Goal: Navigation & Orientation: Find specific page/section

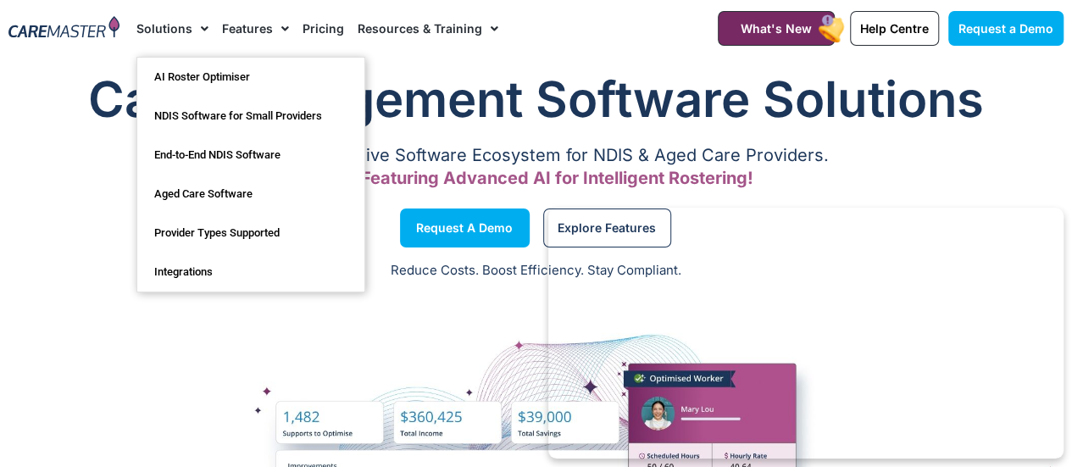
click at [167, 38] on link "Solutions" at bounding box center [172, 28] width 72 height 57
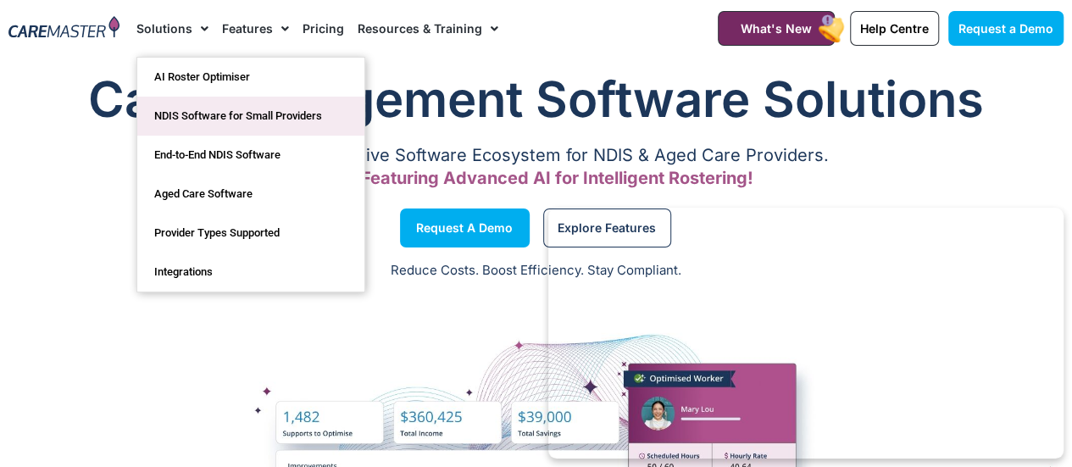
click at [222, 108] on link "NDIS Software for Small Providers" at bounding box center [250, 116] width 227 height 39
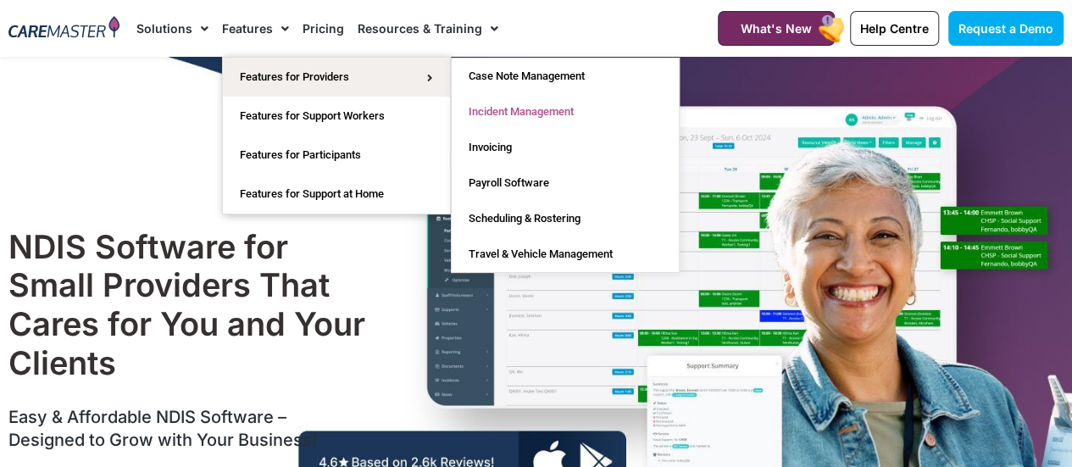
click at [495, 104] on link "Incident Management" at bounding box center [565, 112] width 227 height 36
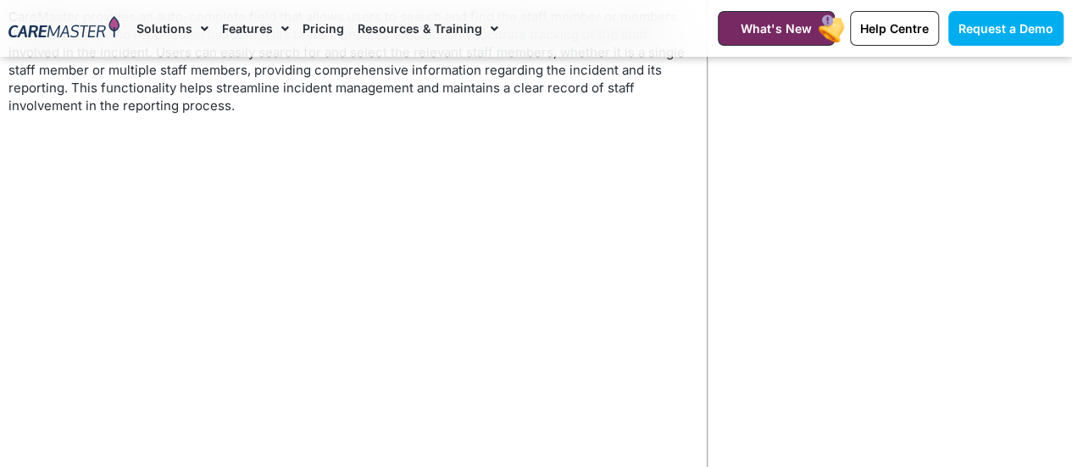
scroll to position [3169, 0]
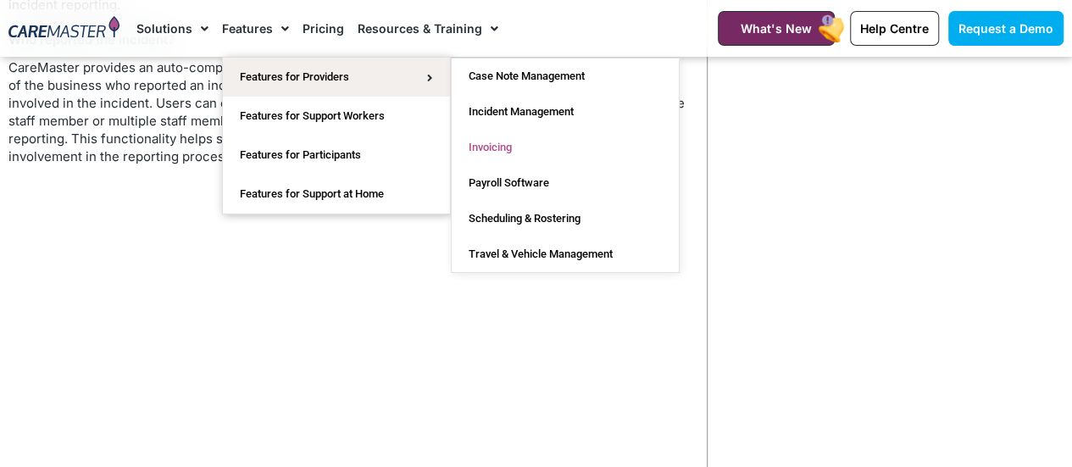
click at [509, 149] on link "Invoicing" at bounding box center [565, 148] width 227 height 36
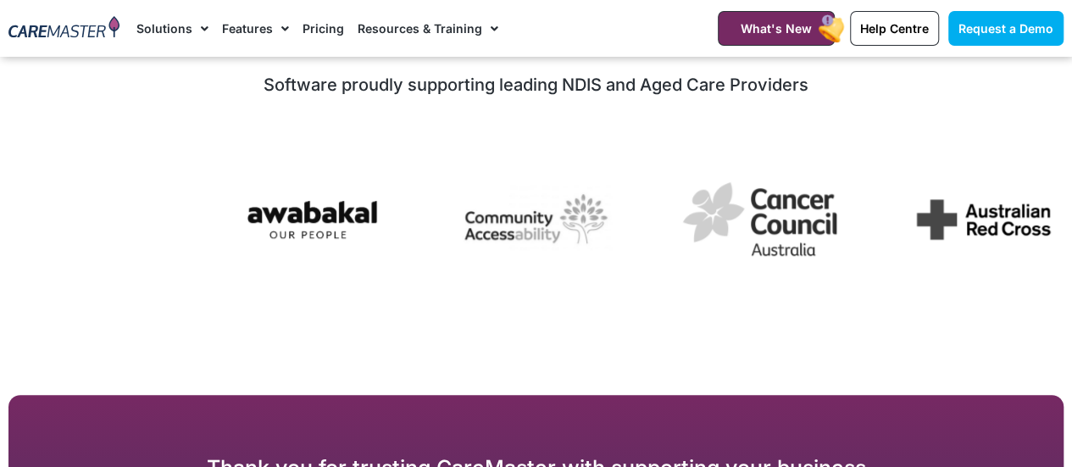
scroll to position [3760, 0]
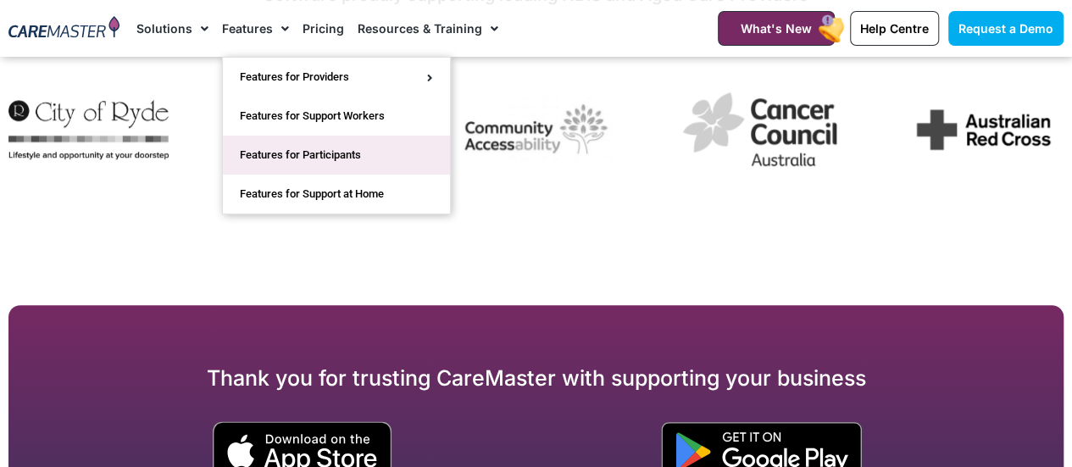
click at [302, 162] on link "Features for Participants" at bounding box center [336, 155] width 227 height 39
